Goal: Task Accomplishment & Management: Manage account settings

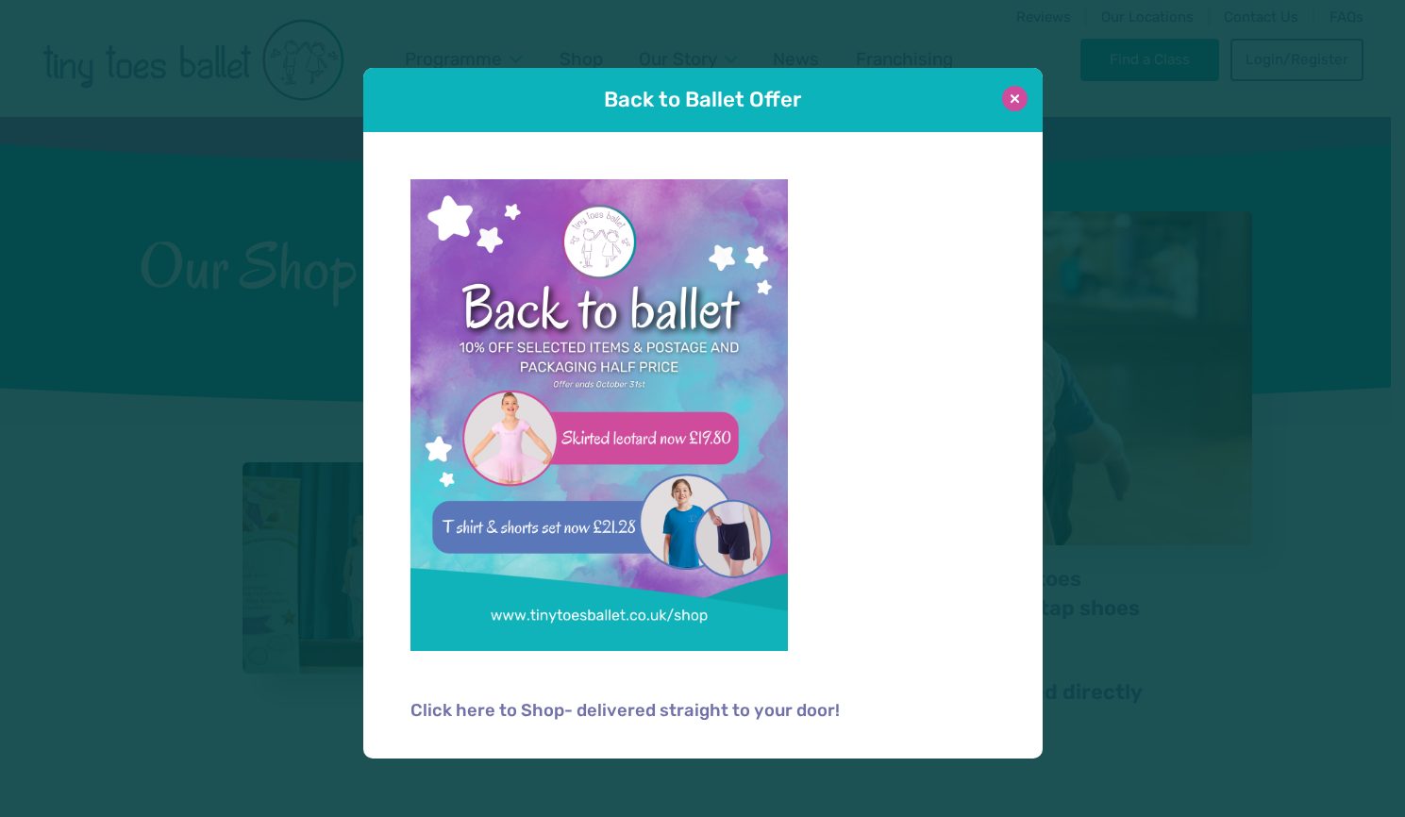
click at [1023, 91] on button at bounding box center [1014, 98] width 25 height 25
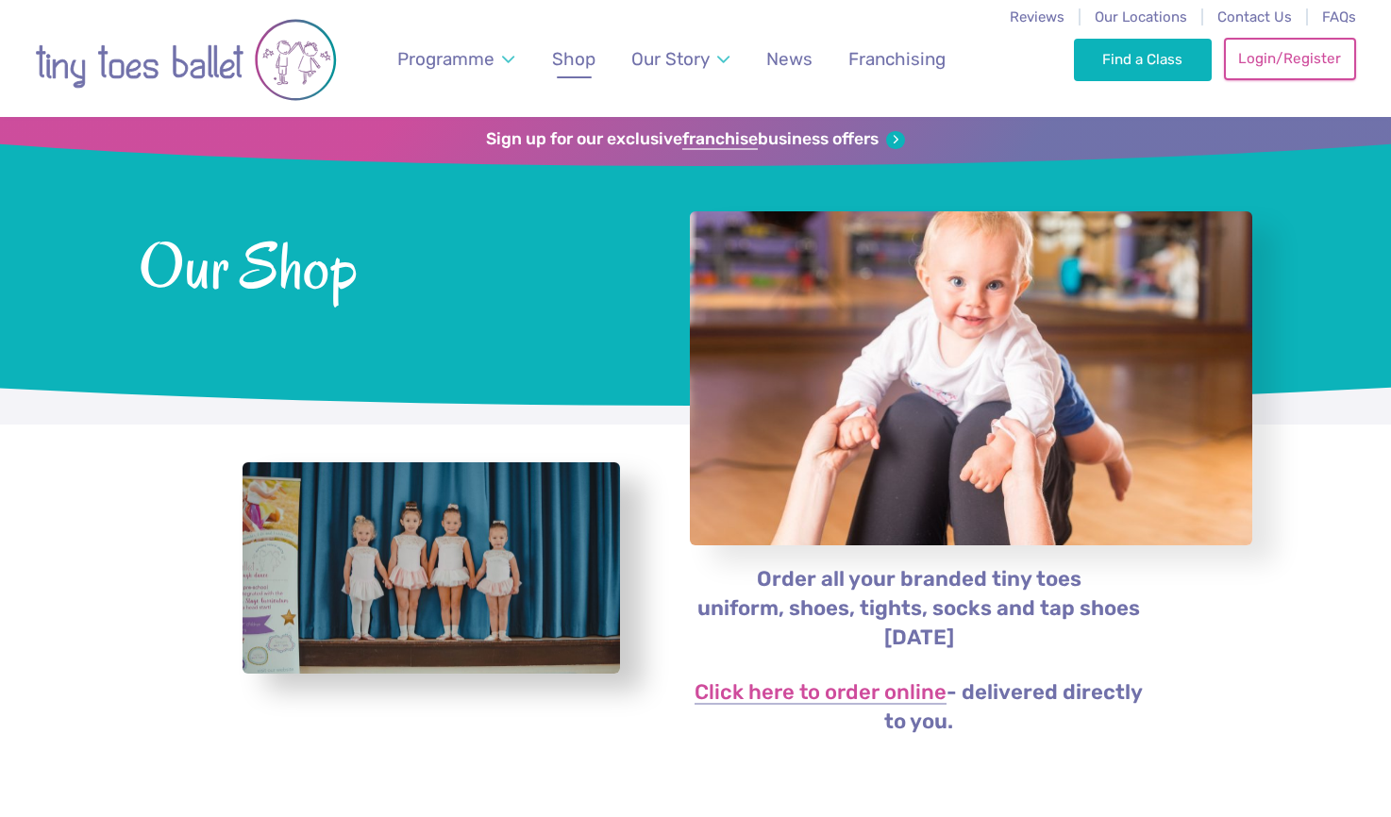
click at [1269, 73] on link "Login/Register" at bounding box center [1290, 59] width 132 height 42
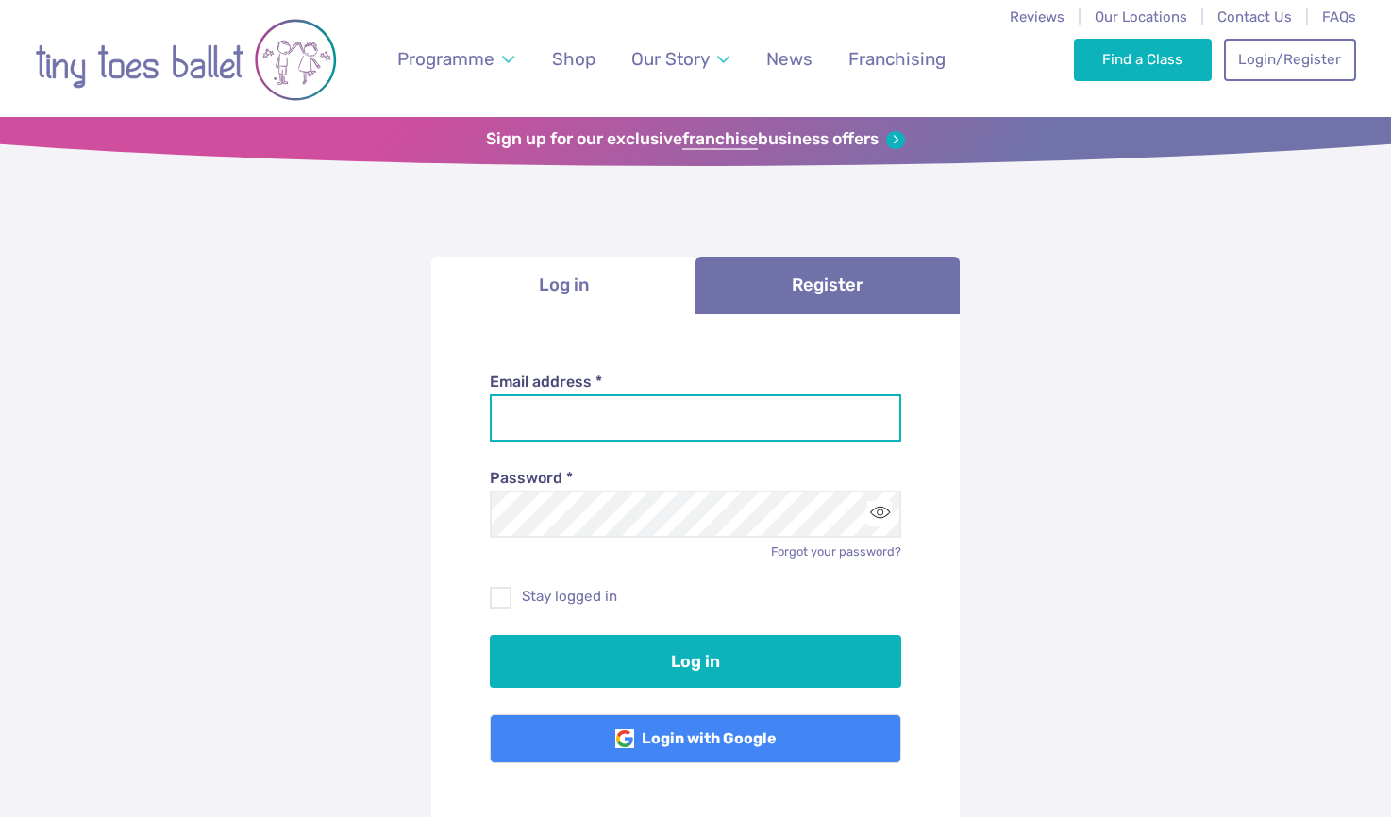
type input "**********"
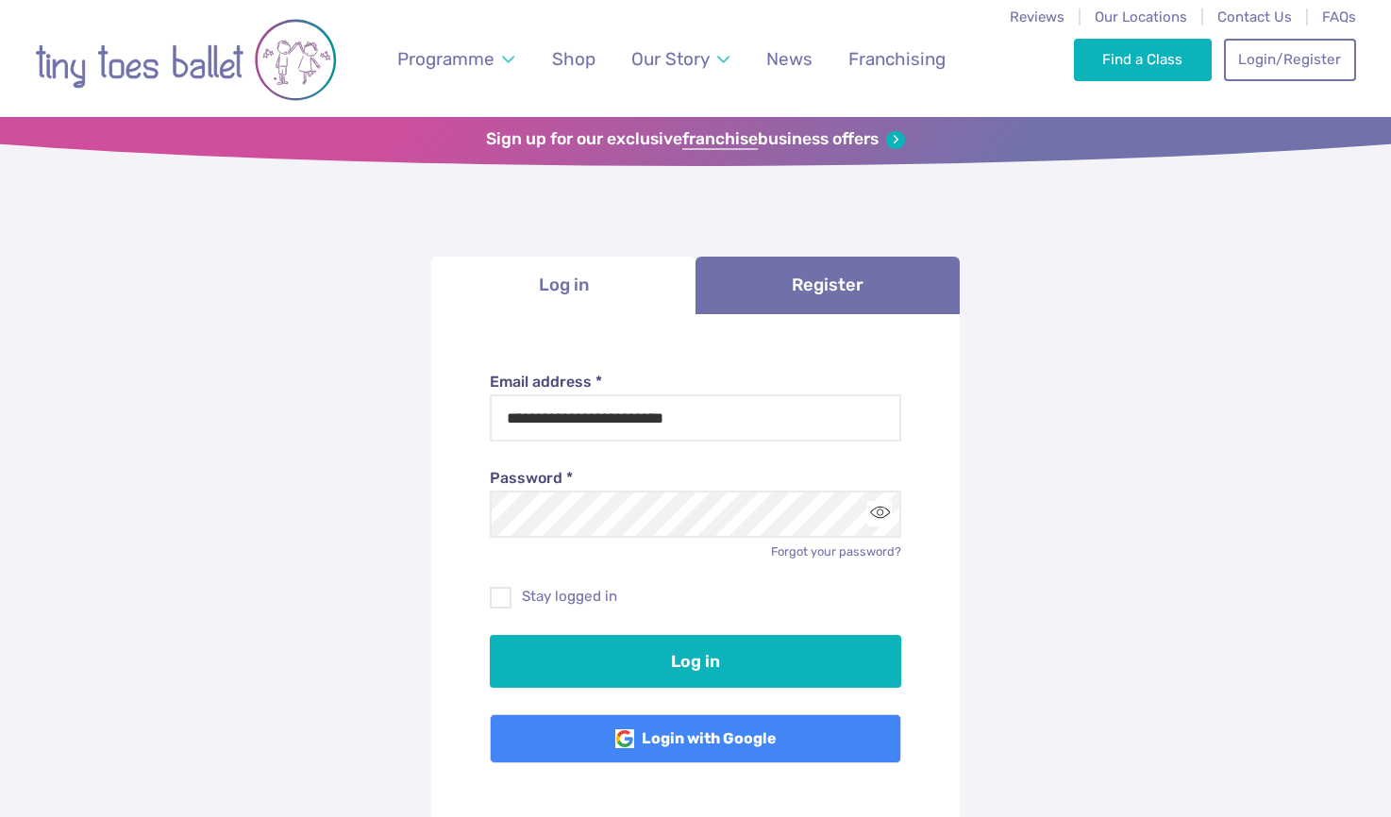
click at [576, 609] on div "Log in" at bounding box center [696, 648] width 412 height 79
click at [573, 601] on label "Stay logged in" at bounding box center [696, 597] width 412 height 20
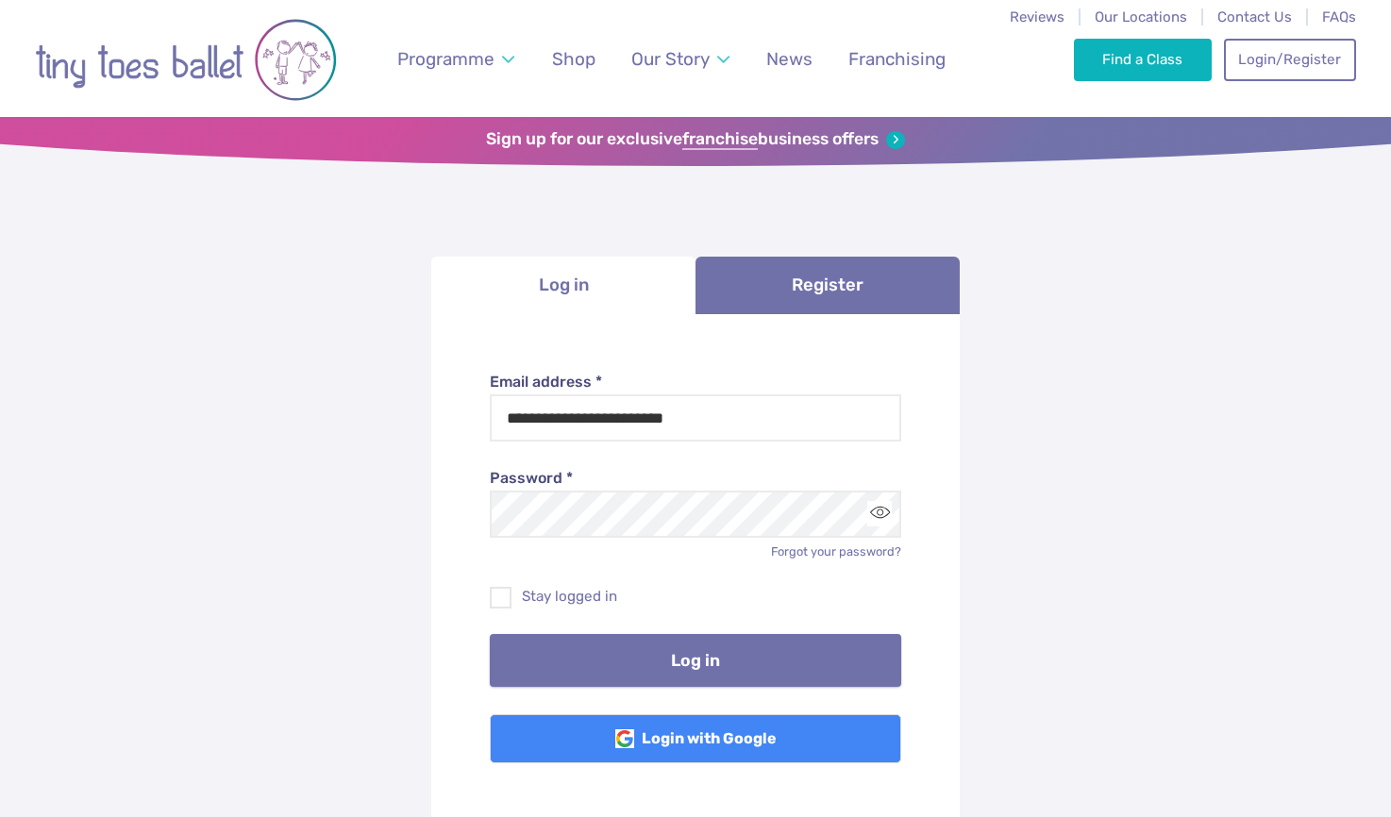
click at [601, 644] on button "Log in" at bounding box center [696, 660] width 412 height 53
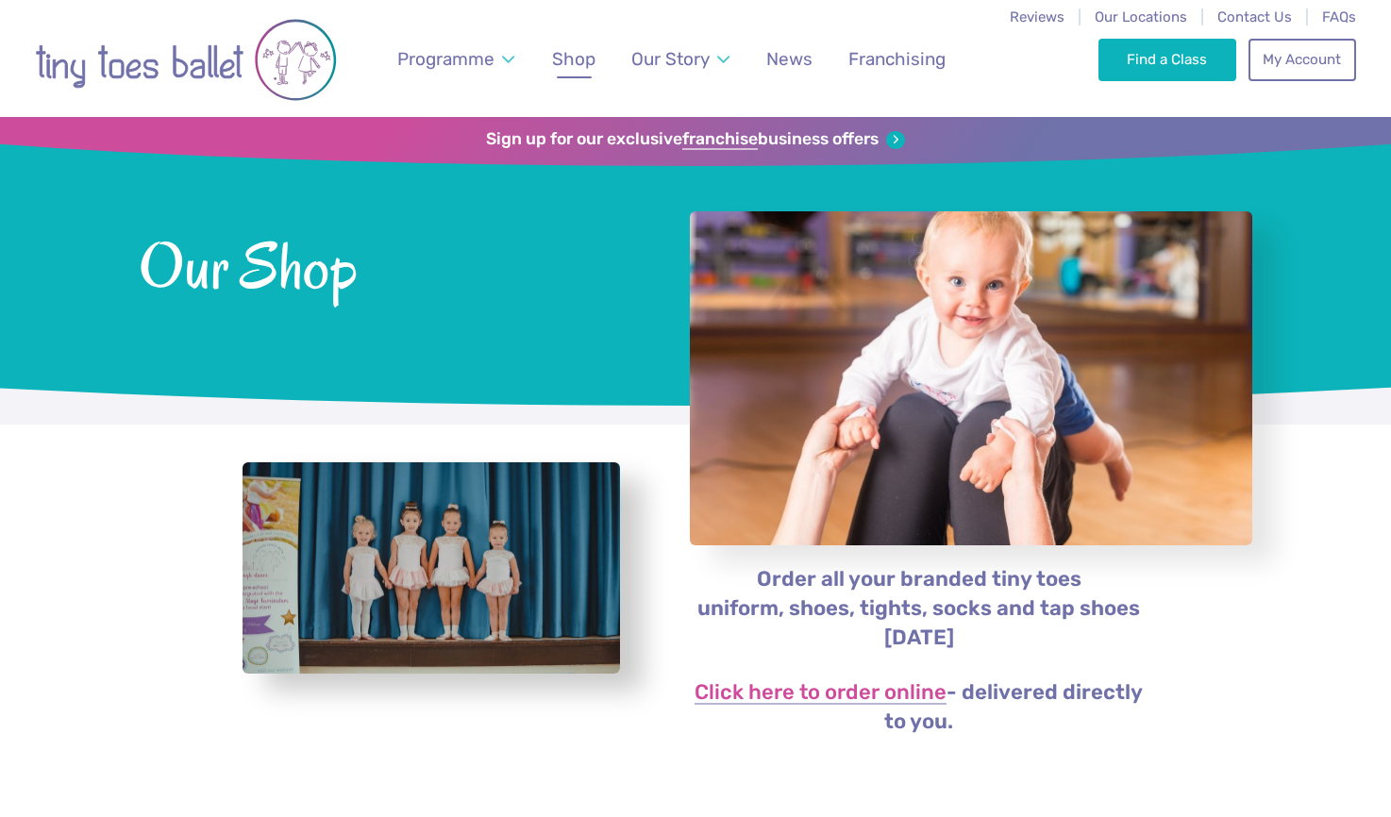
click at [1068, 65] on div "Programme Weekly Classes Inclusive Dance Classes Parties Nursery & Schools Inte…" at bounding box center [695, 58] width 1321 height 117
click at [1110, 70] on link "Find a Class" at bounding box center [1167, 59] width 139 height 42
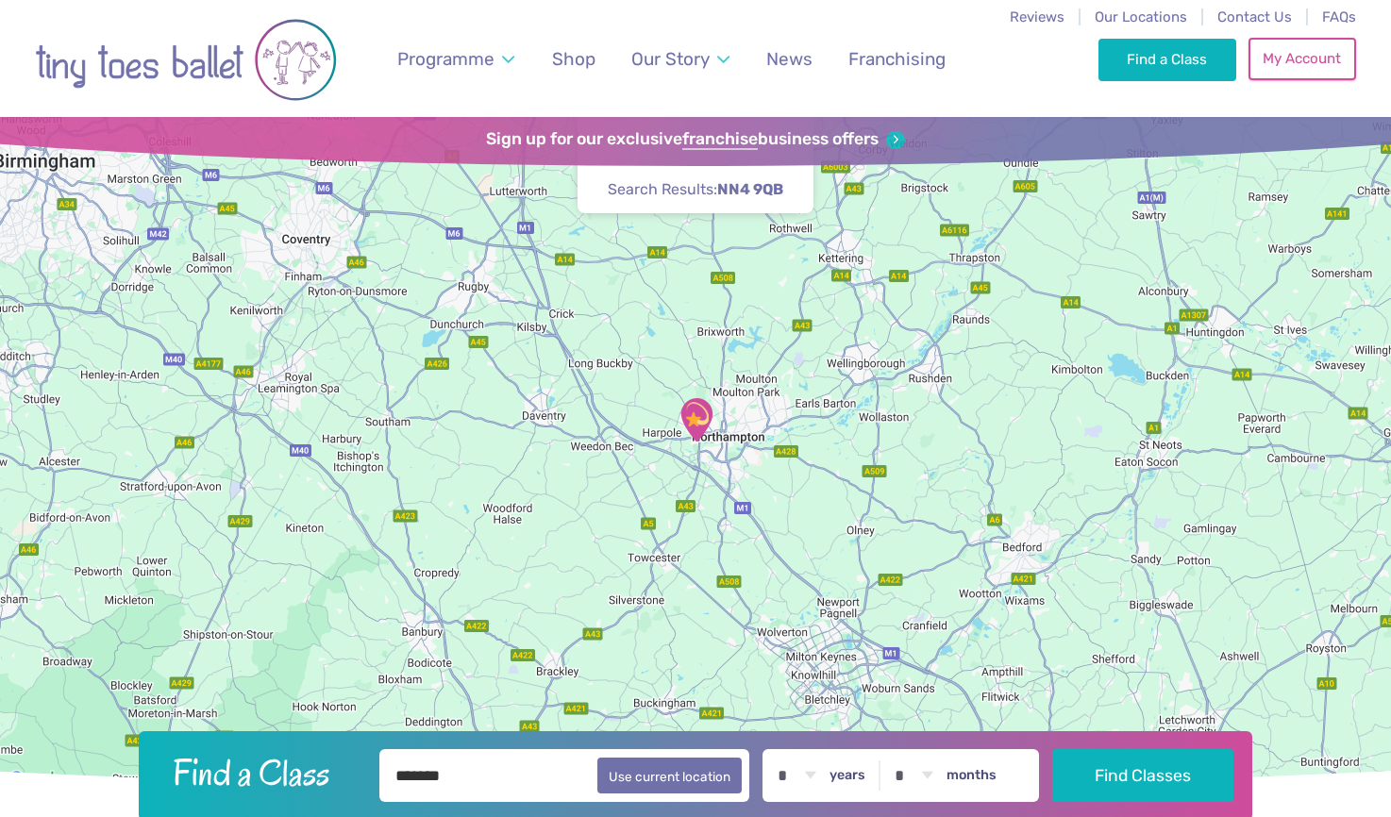
click at [1334, 84] on div "Find a Class My Account 0" at bounding box center [1227, 58] width 258 height 117
click at [1331, 71] on link "My Account" at bounding box center [1302, 59] width 108 height 42
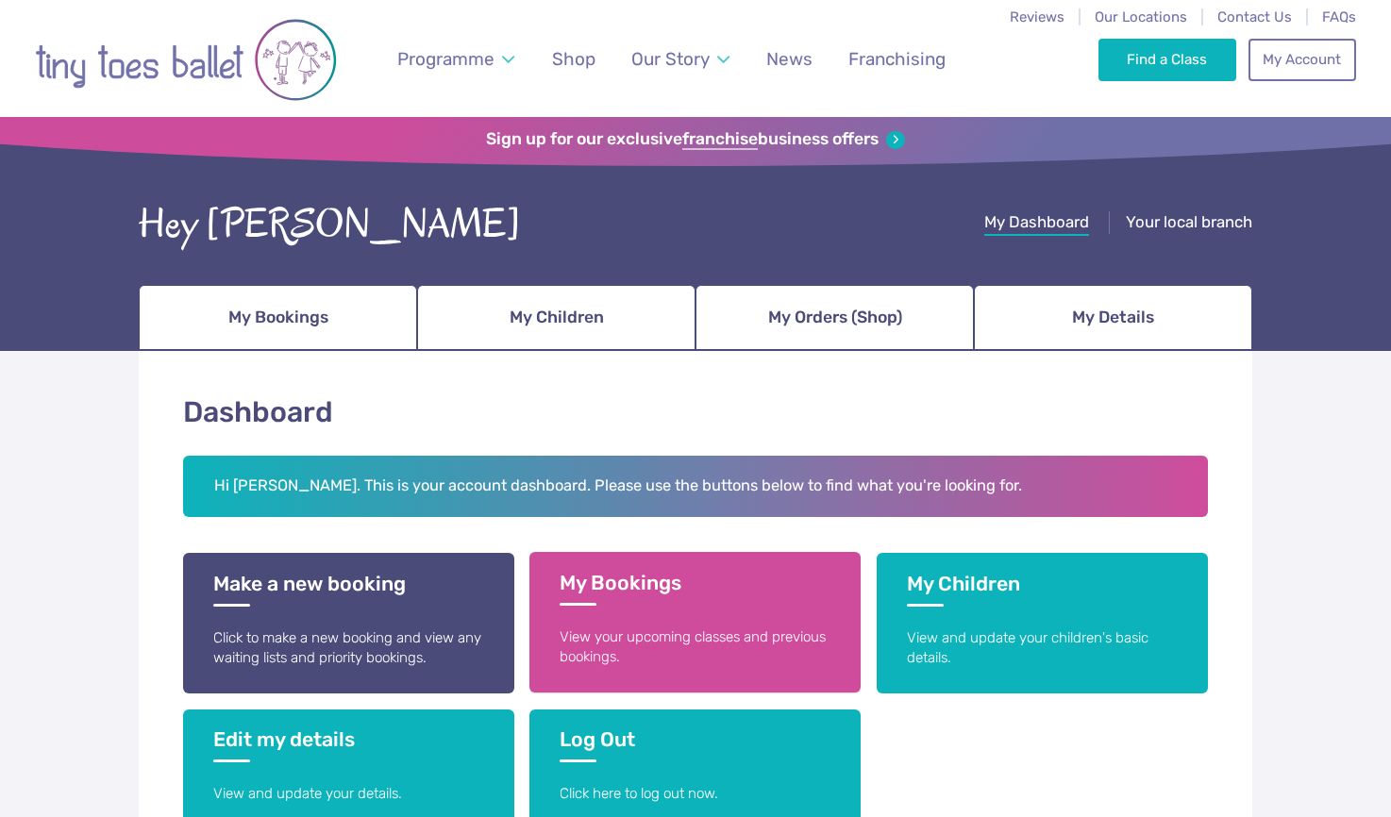
click at [626, 611] on link "My Bookings View your upcoming classes and previous bookings." at bounding box center [694, 622] width 331 height 141
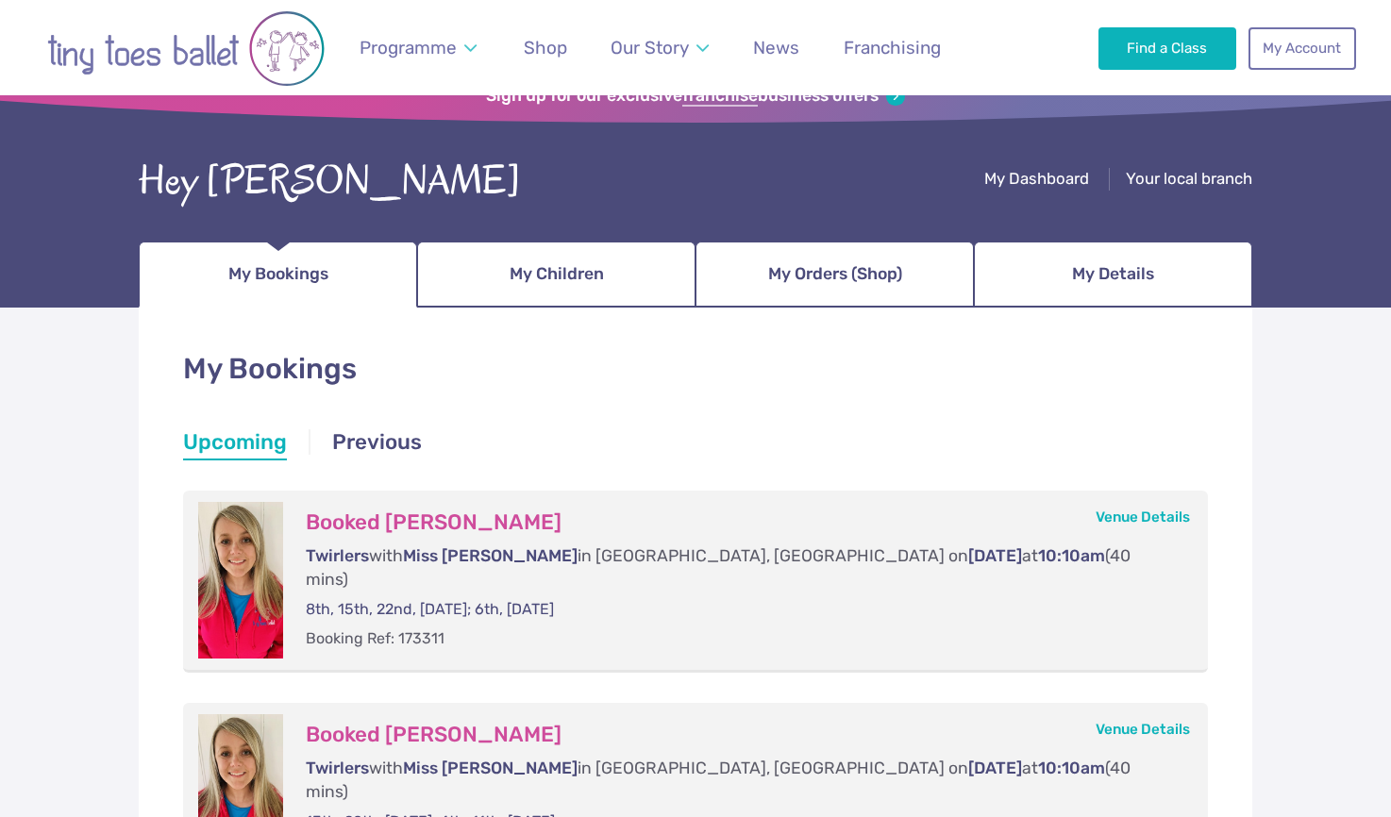
scroll to position [143, 0]
